Goal: Transaction & Acquisition: Purchase product/service

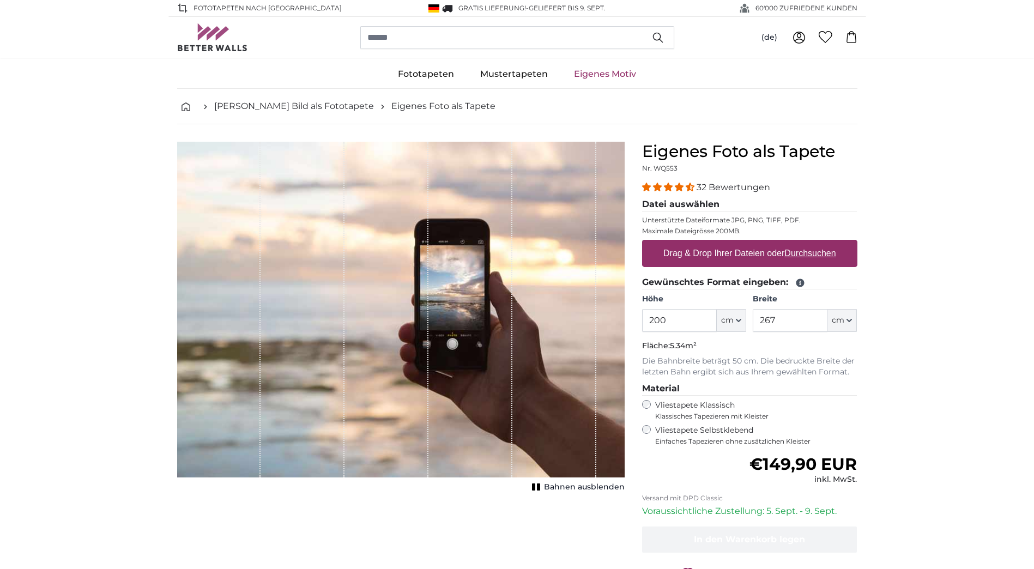
click at [823, 251] on u "Durchsuchen" at bounding box center [810, 253] width 51 height 9
click at [823, 243] on input "Drag & Drop Ihrer Dateien oder Durchsuchen" at bounding box center [749, 241] width 215 height 3
type input "**********"
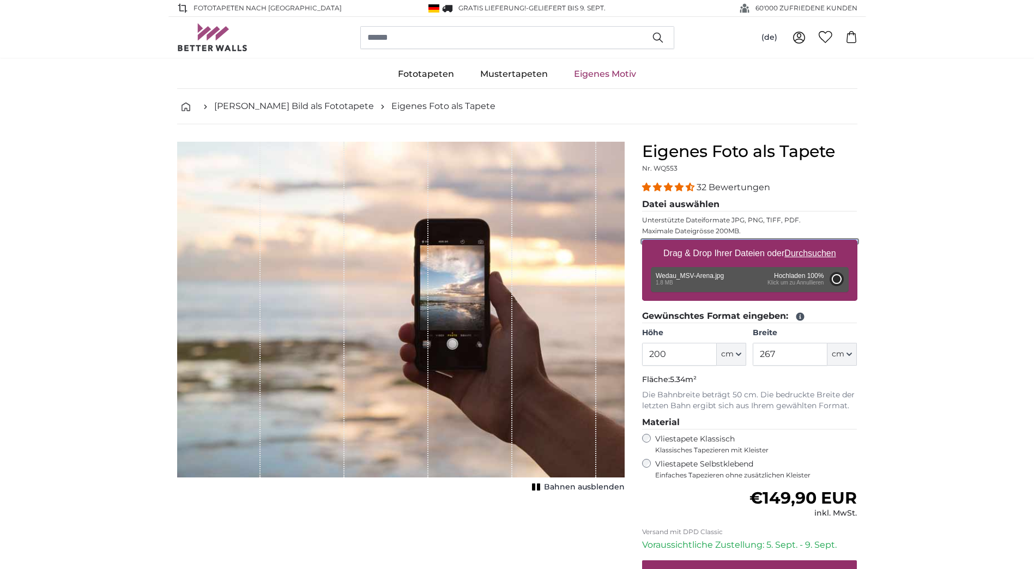
type input "81"
type input "147.4"
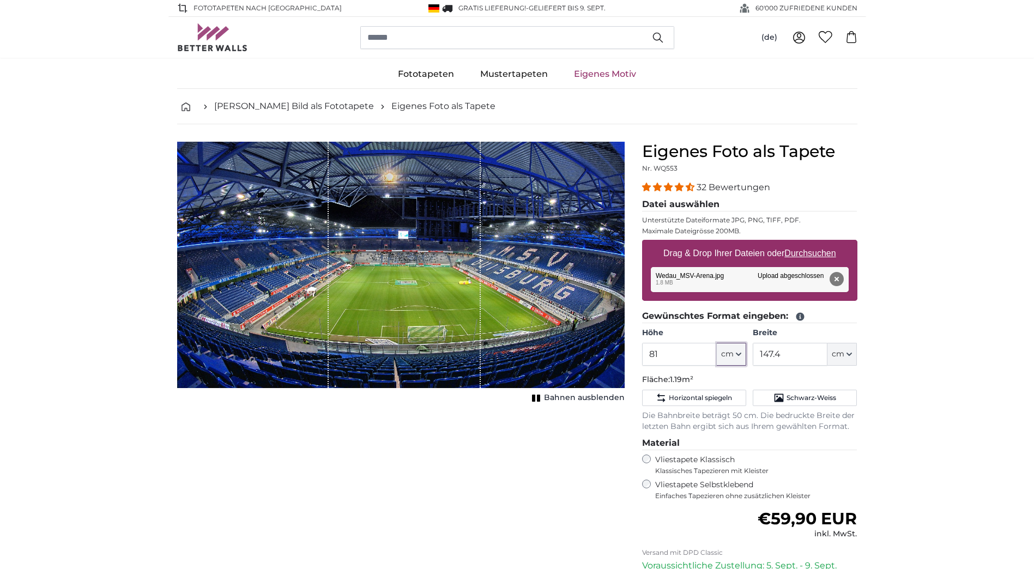
click at [741, 355] on icon "button" at bounding box center [738, 354] width 5 height 5
click at [740, 352] on icon "button" at bounding box center [738, 354] width 5 height 5
click at [677, 357] on input "81" at bounding box center [679, 354] width 75 height 23
drag, startPoint x: 670, startPoint y: 354, endPoint x: 595, endPoint y: 357, distance: 74.8
click at [595, 356] on product-detail "Abbrechen Bild zuschneiden Bahnen ausblenden Eigenes Foto als Tapete Nr. WQ553 …" at bounding box center [517, 405] width 698 height 563
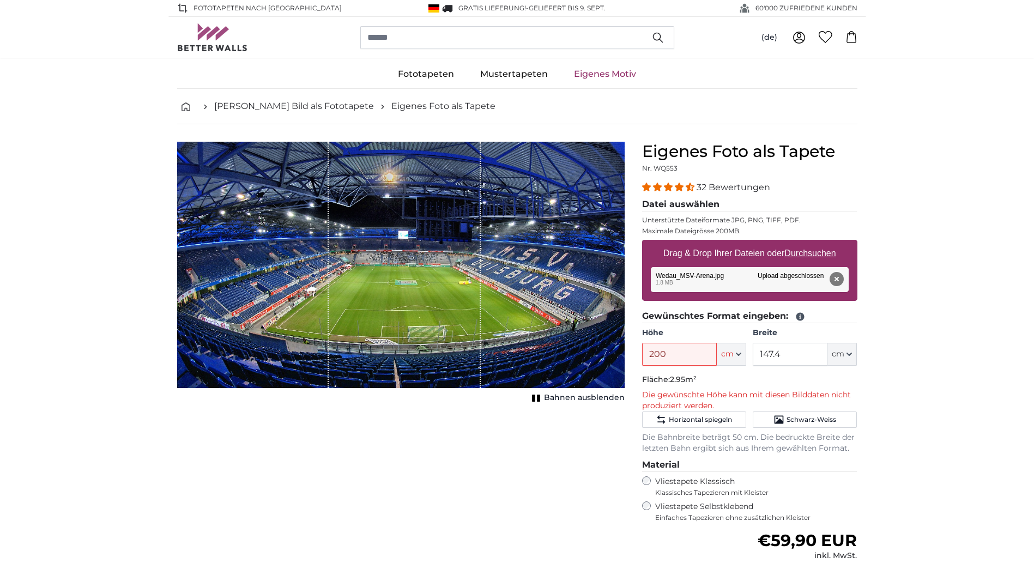
click at [802, 353] on input "147.4" at bounding box center [790, 354] width 75 height 23
click at [683, 360] on input "200" at bounding box center [679, 354] width 75 height 23
drag, startPoint x: 806, startPoint y: 355, endPoint x: 725, endPoint y: 357, distance: 81.2
click at [725, 354] on div "Höhe 200 ft cm Centimeter (cm) Inches (inch) Feet (ft. in.) Breite 147.4 ft cm …" at bounding box center [749, 347] width 215 height 38
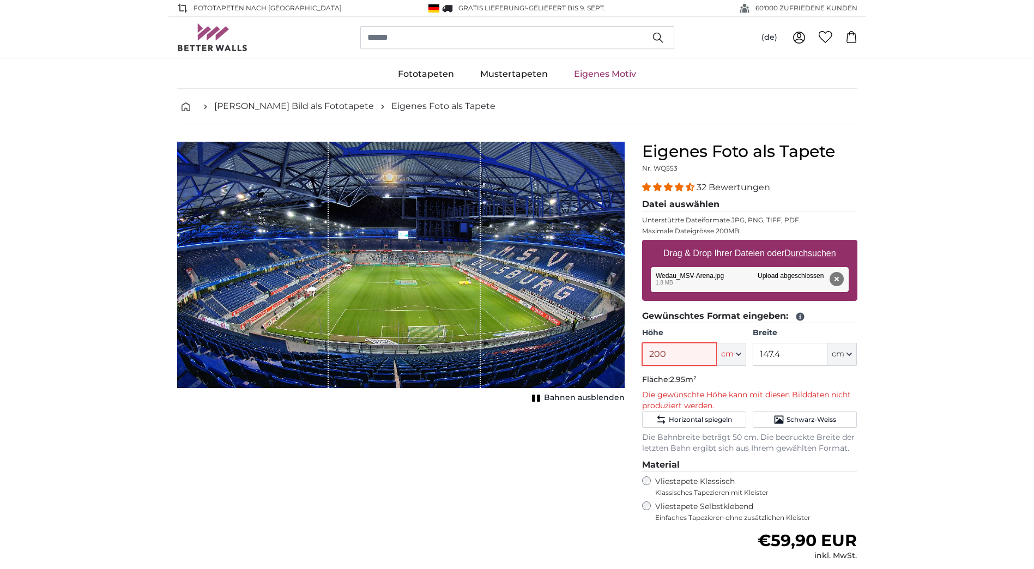
click at [692, 358] on input "200" at bounding box center [679, 354] width 75 height 23
drag, startPoint x: 624, startPoint y: 352, endPoint x: 607, endPoint y: 352, distance: 16.9
click at [607, 352] on product-detail "Abbrechen Bild zuschneiden Bahnen ausblenden Eigenes Foto als Tapete Nr. WQ553 …" at bounding box center [517, 416] width 698 height 585
drag, startPoint x: 685, startPoint y: 356, endPoint x: 602, endPoint y: 354, distance: 82.9
click at [602, 354] on product-detail "Abbrechen Bild zuschneiden Bahnen ausblenden Eigenes Foto als Tapete Nr. WQ553 …" at bounding box center [517, 416] width 698 height 585
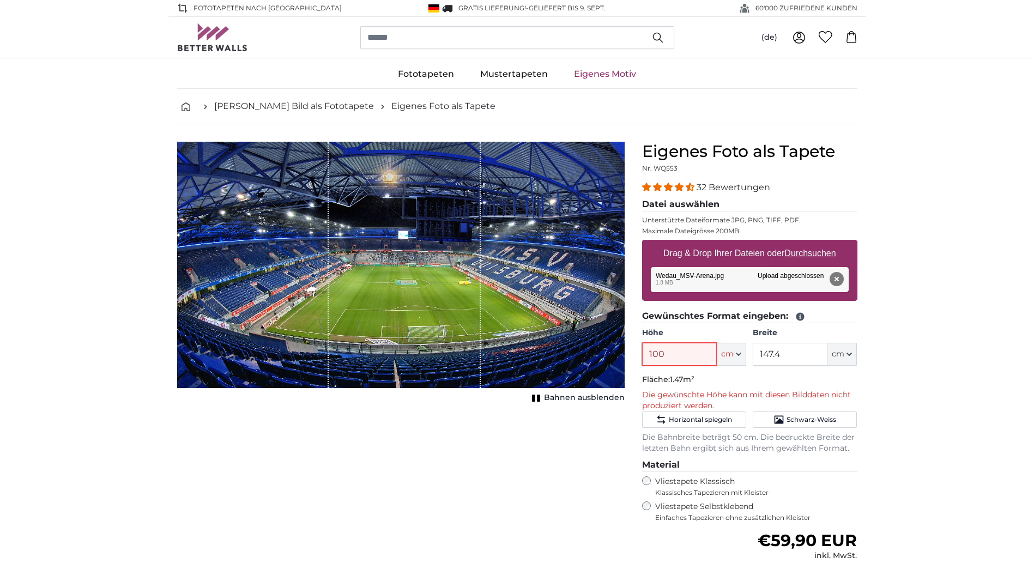
type input "100"
click at [782, 357] on input "147.4" at bounding box center [790, 354] width 75 height 23
drag, startPoint x: 811, startPoint y: 355, endPoint x: 711, endPoint y: 355, distance: 100.3
click at [711, 355] on div "Höhe 100 ft cm Centimeter (cm) Inches (inch) Feet (ft. in.) Breite 147.4 ft cm …" at bounding box center [749, 347] width 215 height 38
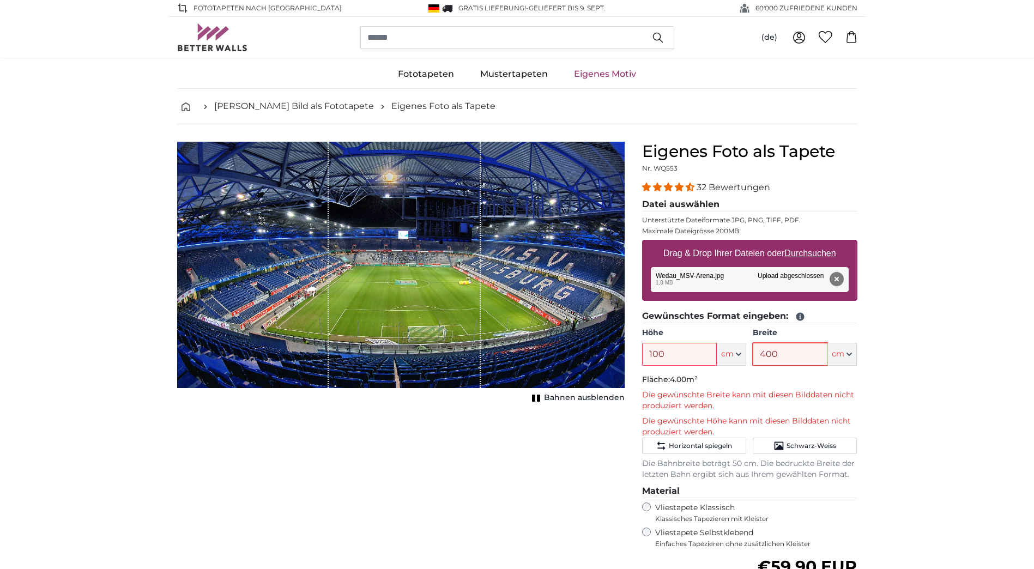
type input "400"
click at [836, 278] on button "Entfernen" at bounding box center [836, 279] width 14 height 14
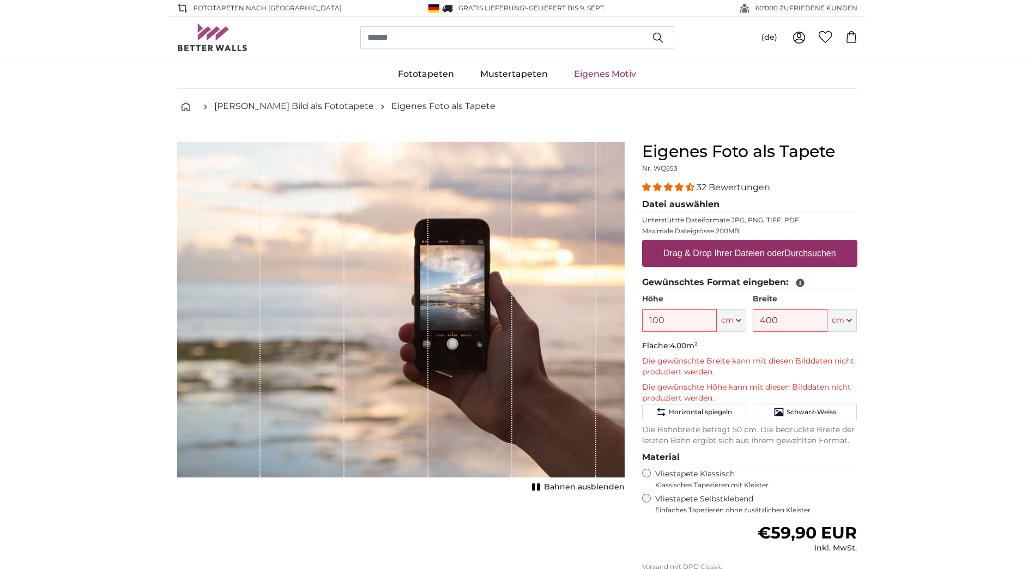
click at [814, 252] on u "Durchsuchen" at bounding box center [810, 253] width 51 height 9
click at [814, 243] on input "Drag & Drop Ihrer Dateien oder Durchsuchen" at bounding box center [749, 241] width 215 height 3
type input "**********"
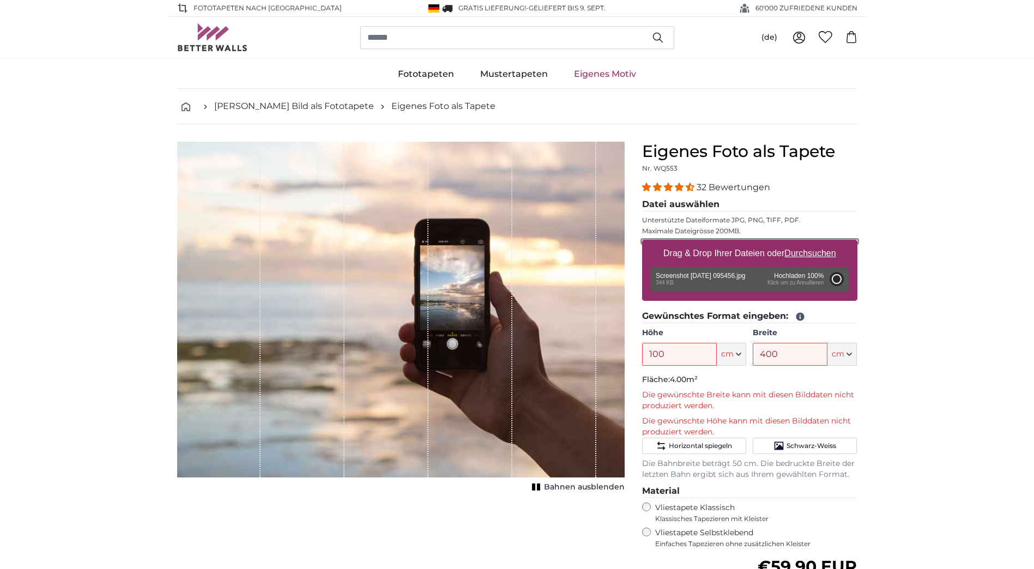
type input "54"
type input "117.2"
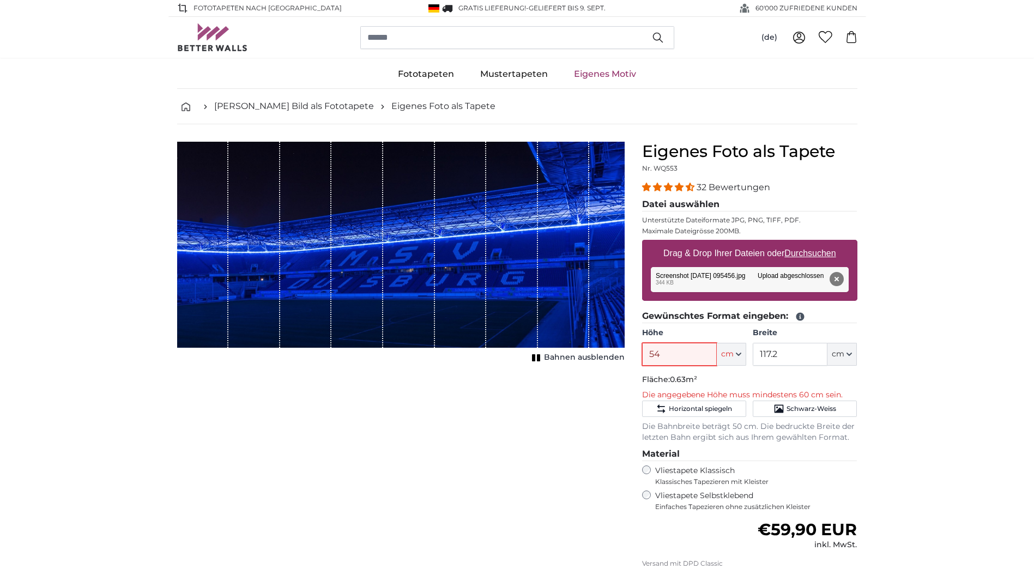
click at [672, 357] on input "54" at bounding box center [679, 354] width 75 height 23
drag, startPoint x: 702, startPoint y: 353, endPoint x: 590, endPoint y: 352, distance: 111.2
click at [590, 352] on product-detail "Abbrechen Bild zuschneiden Bahnen ausblenden Eigenes Foto als Tapete Nr. WQ553 …" at bounding box center [517, 411] width 698 height 574
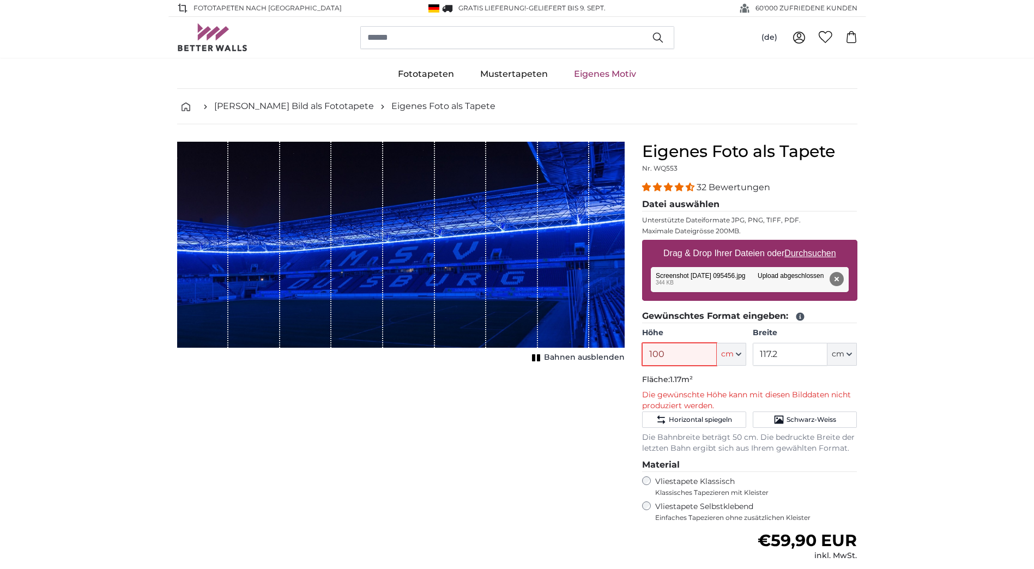
type input "100"
